Goal: Task Accomplishment & Management: Understand process/instructions

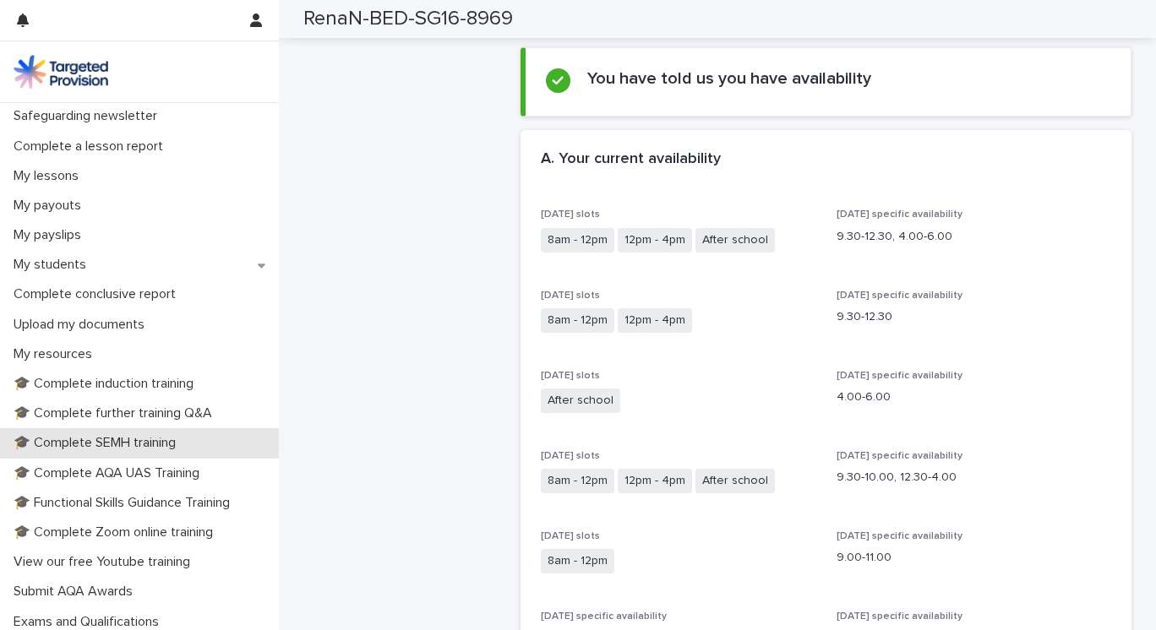
scroll to position [204, 0]
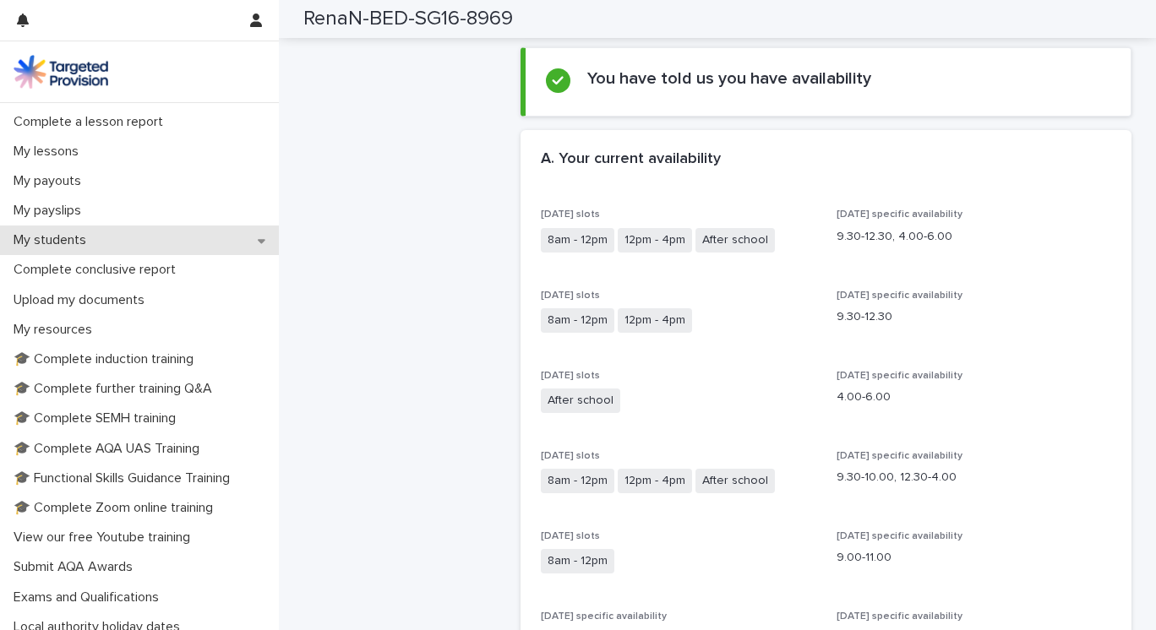
click at [257, 240] on div "My students" at bounding box center [139, 241] width 279 height 30
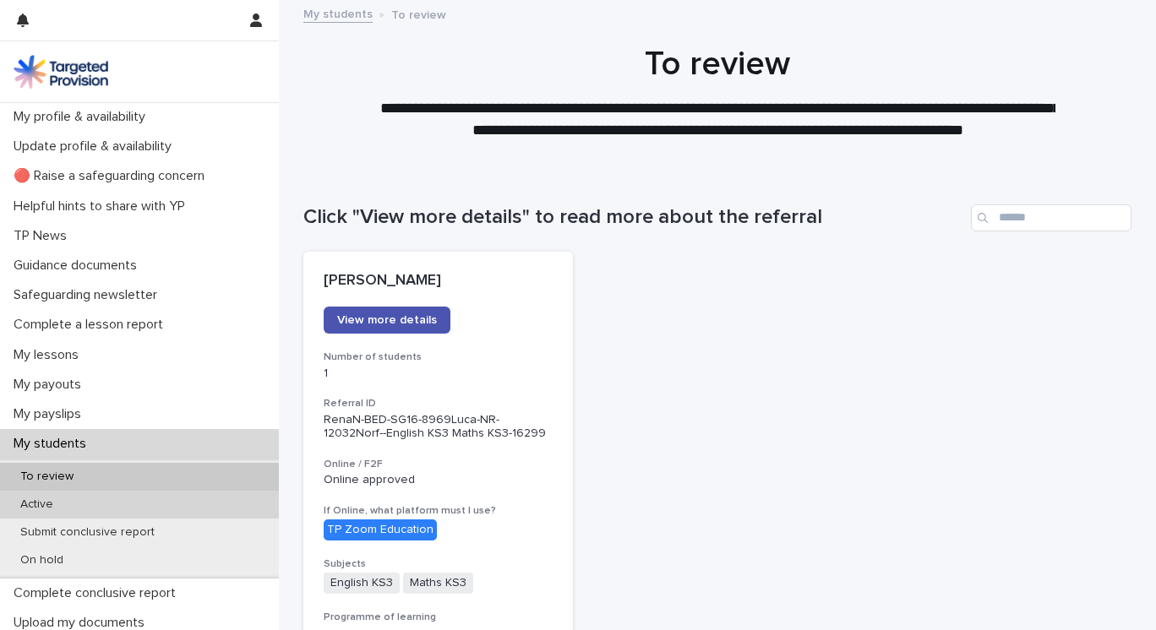
click at [87, 498] on div "Active" at bounding box center [139, 505] width 279 height 28
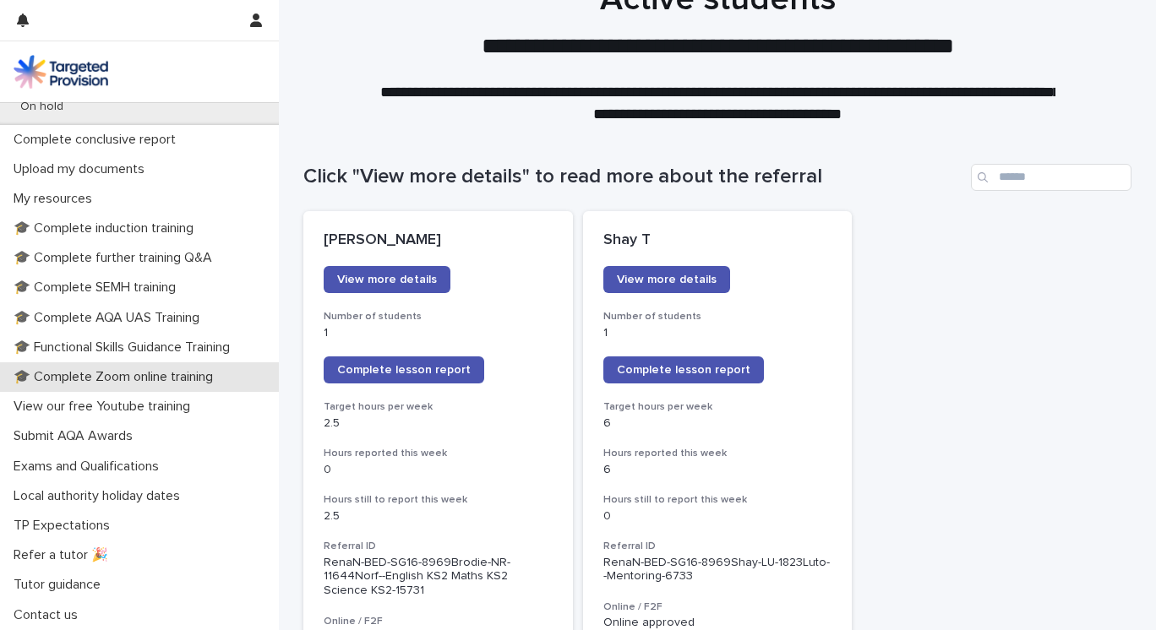
scroll to position [449, 0]
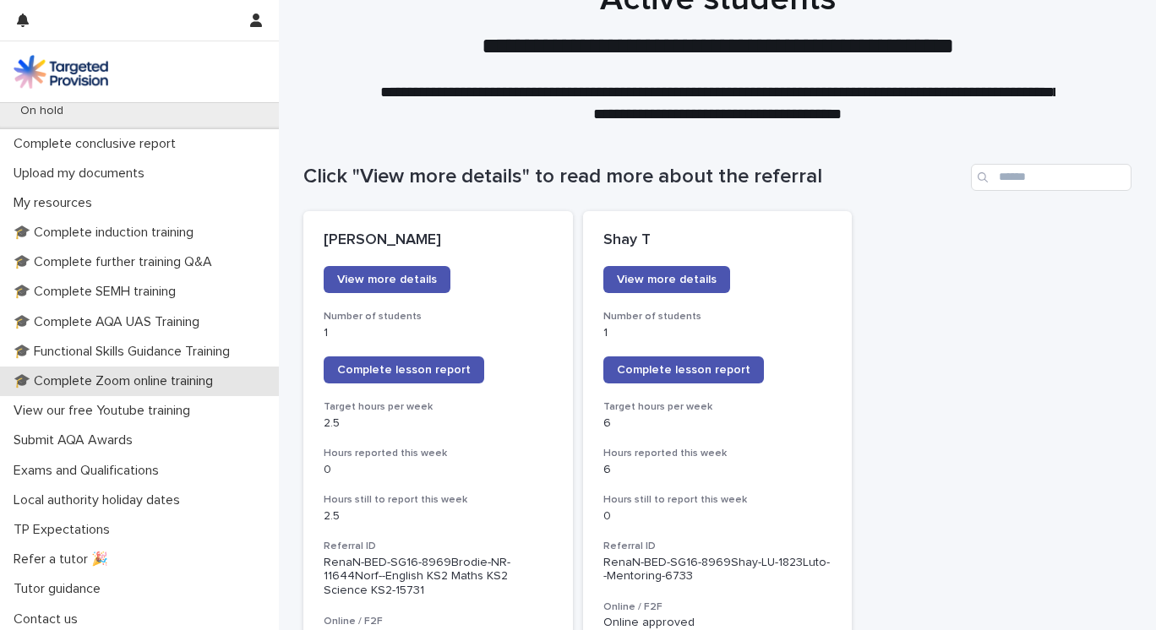
click at [140, 381] on p "🎓 Complete Zoom online training" at bounding box center [117, 381] width 220 height 16
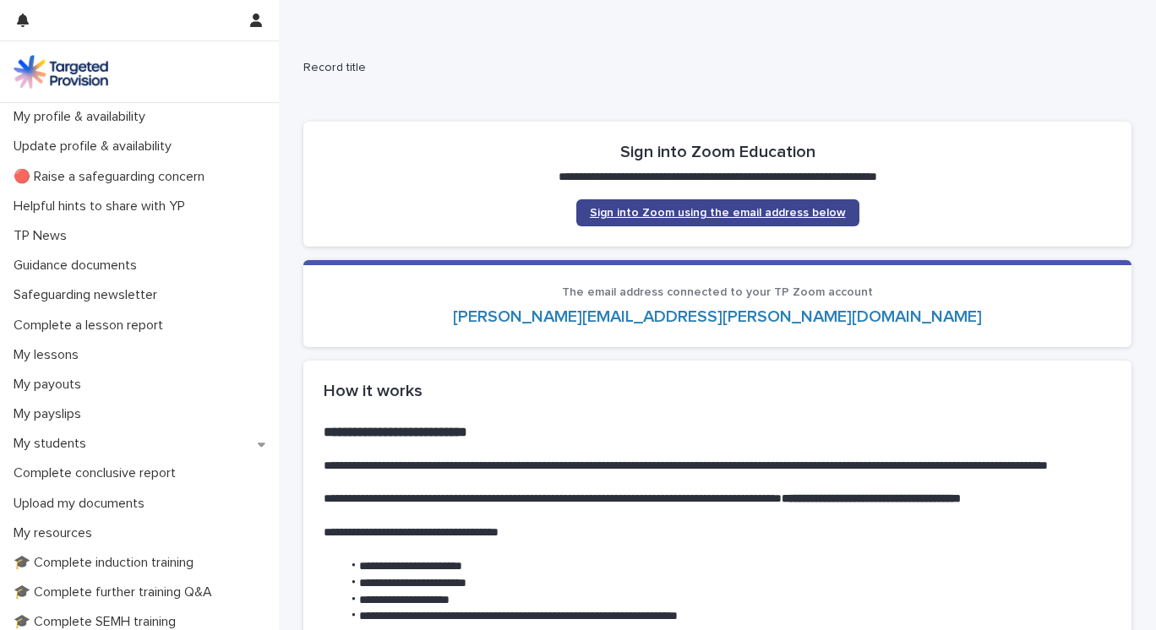
click at [702, 209] on span "Sign into Zoom using the email address below" at bounding box center [718, 213] width 256 height 12
